Goal: Navigation & Orientation: Find specific page/section

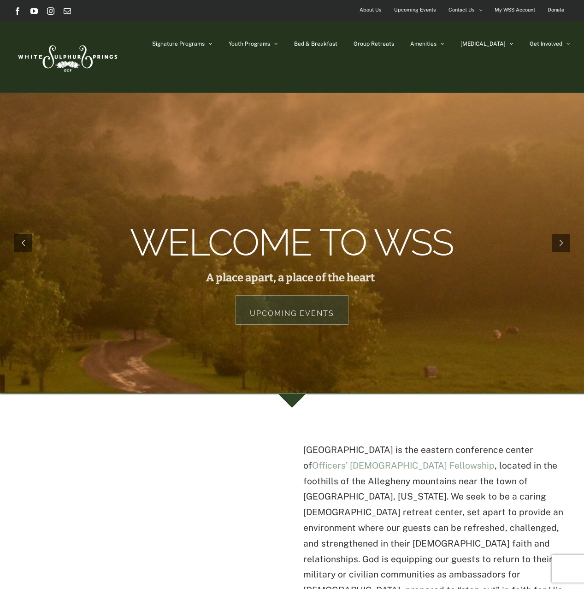
click at [368, 10] on span "About Us" at bounding box center [371, 9] width 22 height 13
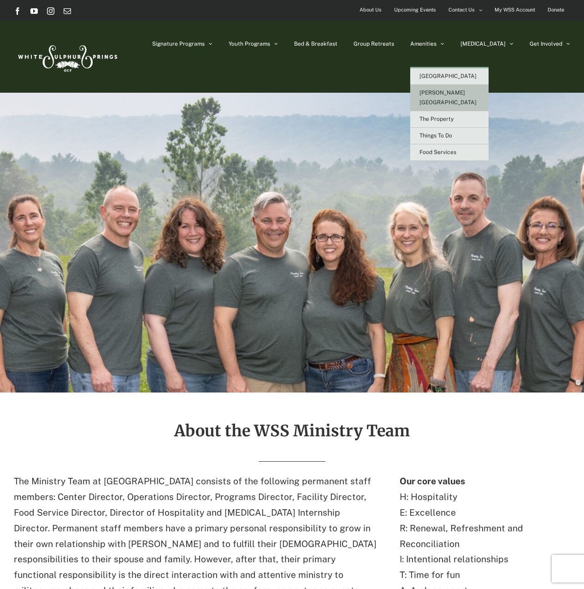
click at [475, 90] on span "[PERSON_NAME][GEOGRAPHIC_DATA]" at bounding box center [447, 97] width 57 height 16
